Goal: Task Accomplishment & Management: Manage account settings

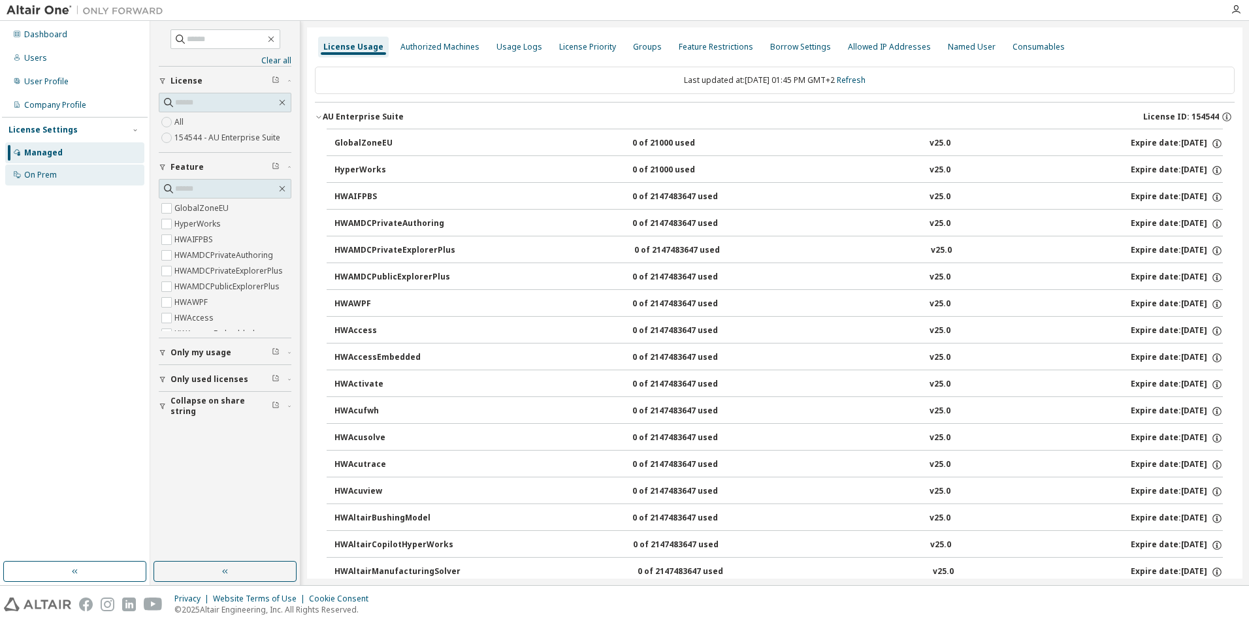
click at [50, 168] on div "On Prem" at bounding box center [74, 175] width 139 height 21
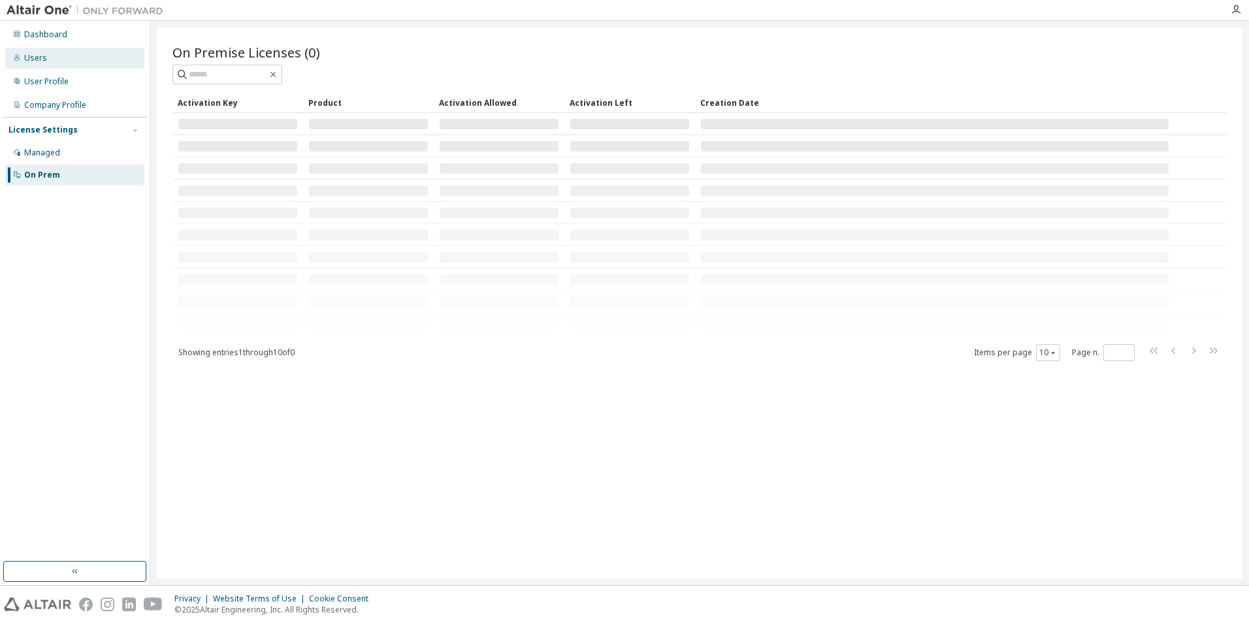
click at [67, 59] on div "Users" at bounding box center [74, 58] width 139 height 21
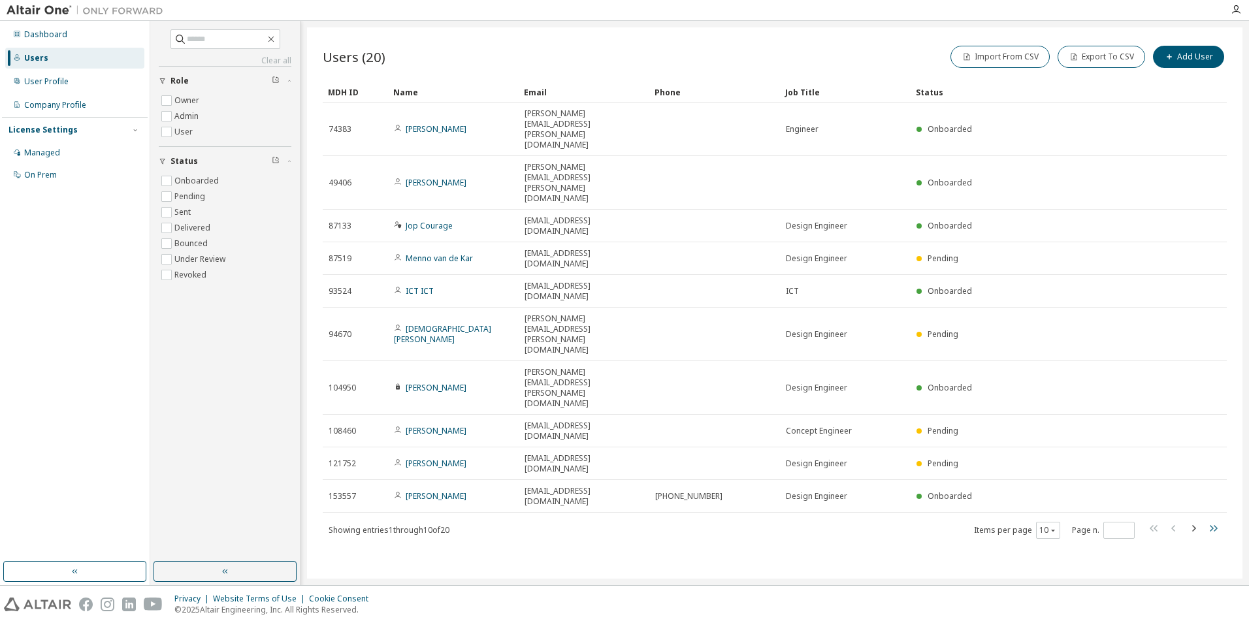
click at [1213, 525] on icon "button" at bounding box center [1213, 528] width 8 height 7
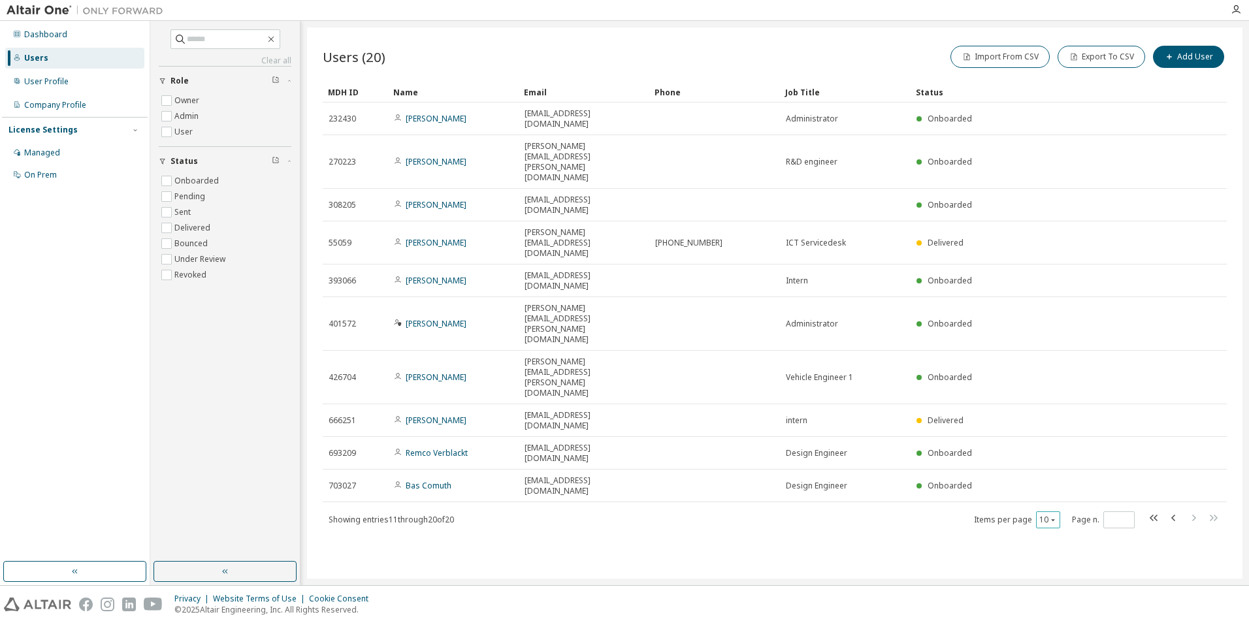
click at [1051, 519] on icon "button" at bounding box center [1053, 520] width 4 height 2
click at [1056, 409] on div "50" at bounding box center [1088, 407] width 104 height 16
type input "*"
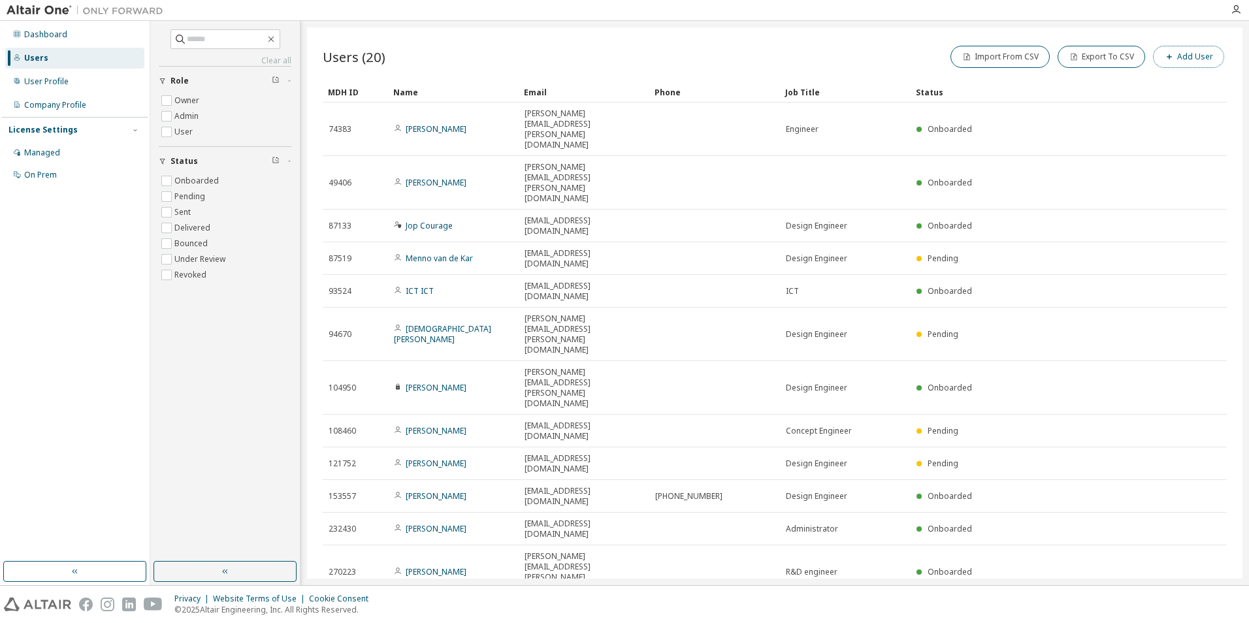
click at [1196, 61] on button "Add User" at bounding box center [1188, 57] width 71 height 22
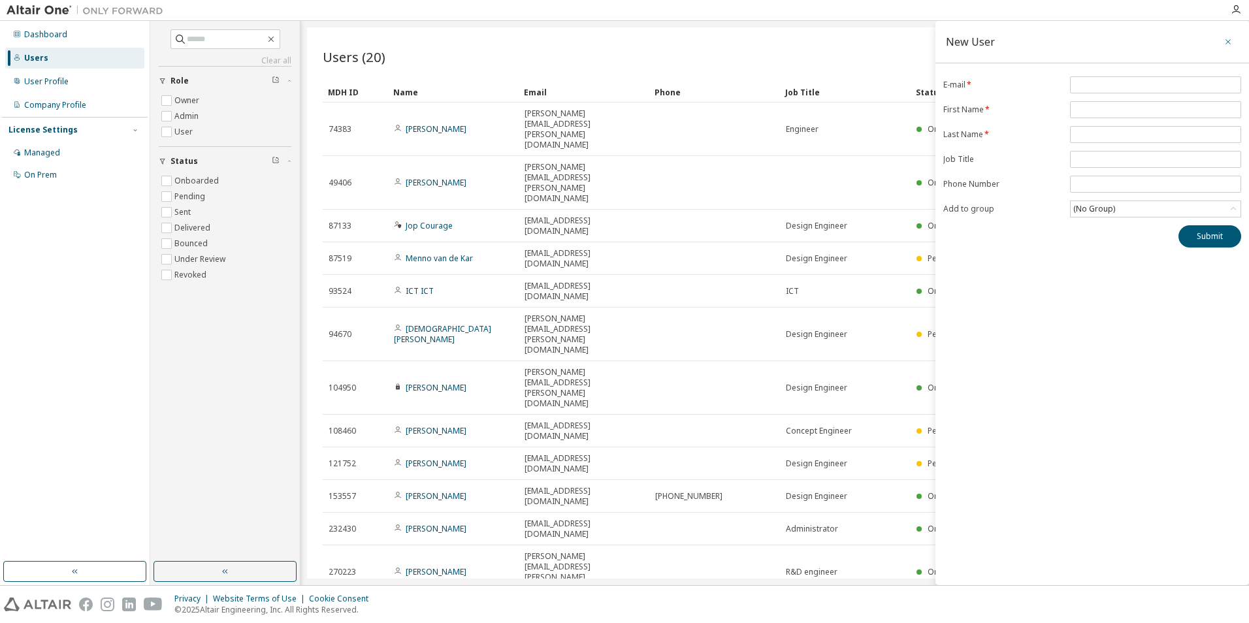
click at [1228, 41] on icon "button" at bounding box center [1227, 41] width 5 height 5
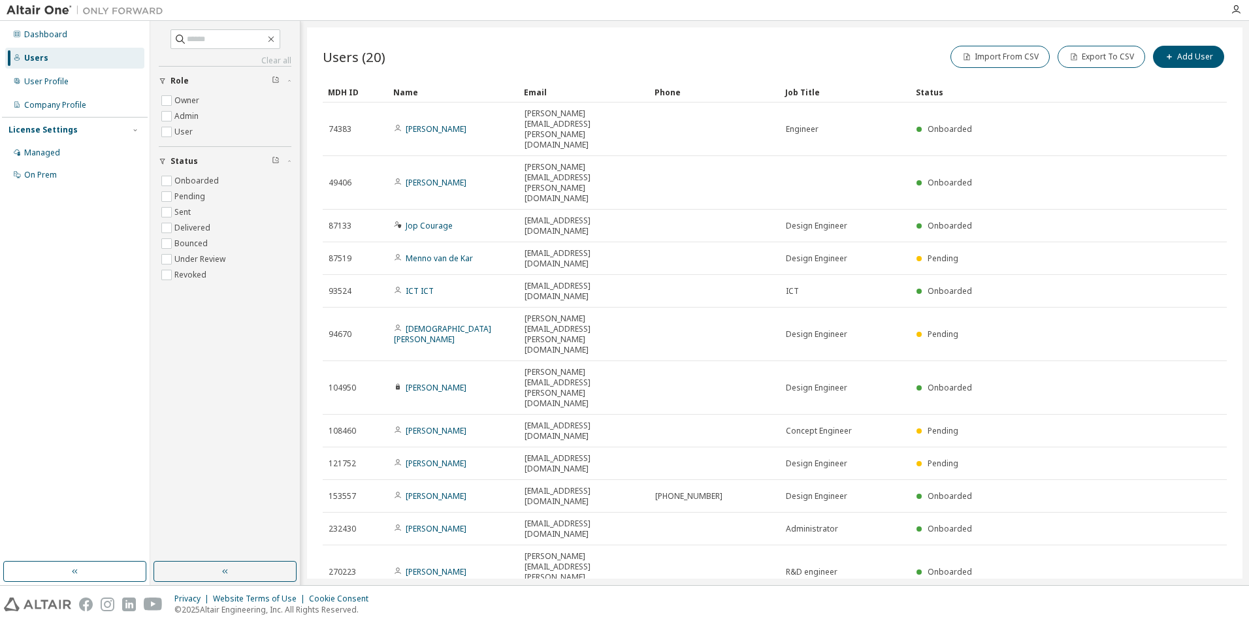
click at [856, 63] on div "Import From CSV Export To CSV Add User" at bounding box center [1000, 56] width 452 height 27
